Goal: Information Seeking & Learning: Learn about a topic

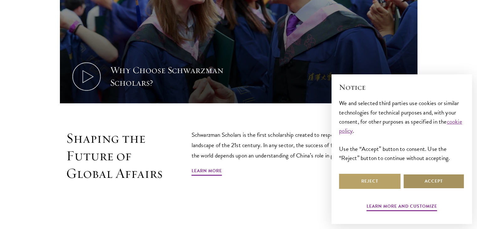
click at [426, 177] on button "Accept" at bounding box center [433, 181] width 61 height 15
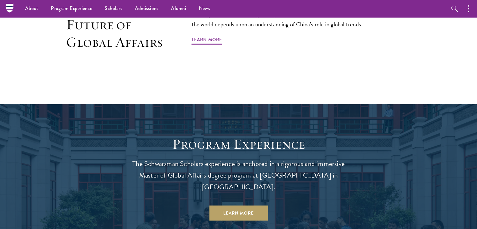
scroll to position [425, 0]
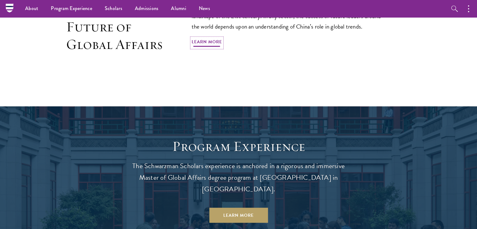
click at [210, 38] on link "Learn More" at bounding box center [207, 43] width 30 height 10
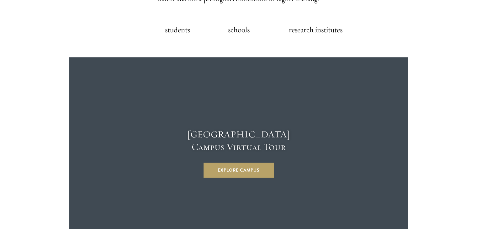
scroll to position [1631, 0]
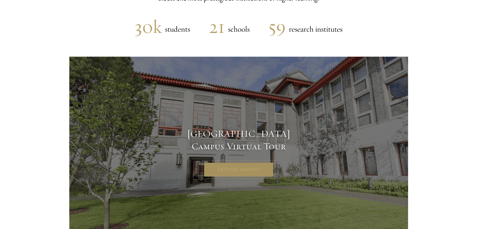
click at [255, 162] on link "Explore Campus" at bounding box center [238, 169] width 70 height 15
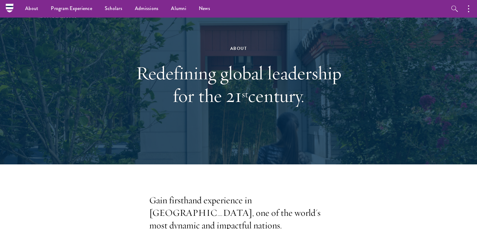
scroll to position [0, 0]
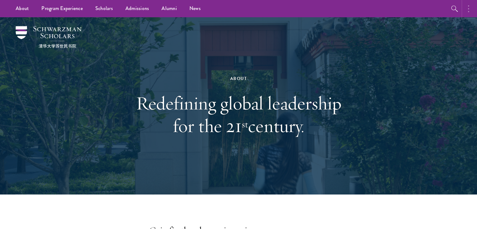
click at [469, 12] on button "button" at bounding box center [470, 8] width 14 height 17
click at [400, 14] on button "button" at bounding box center [403, 8] width 14 height 17
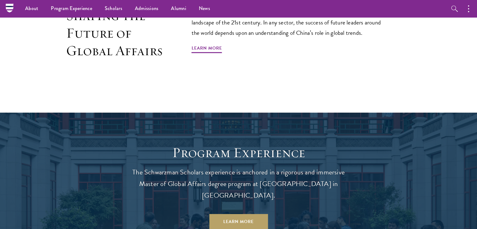
scroll to position [425, 0]
